Goal: Find specific page/section

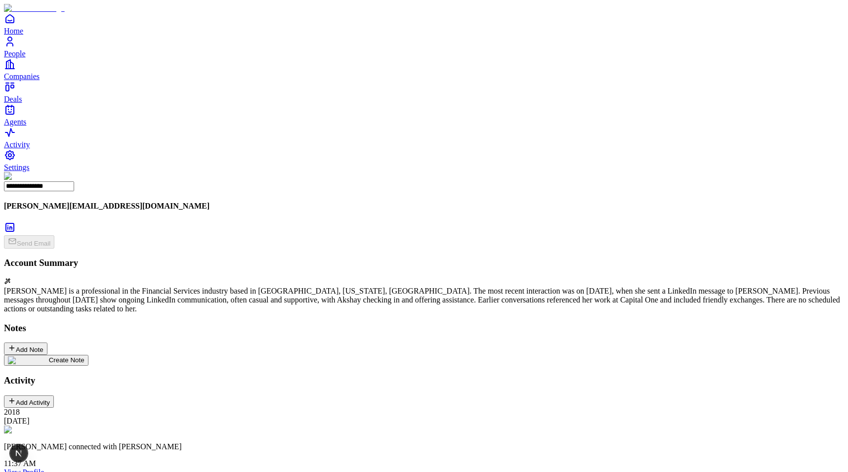
type input "****"
